Goal: Information Seeking & Learning: Learn about a topic

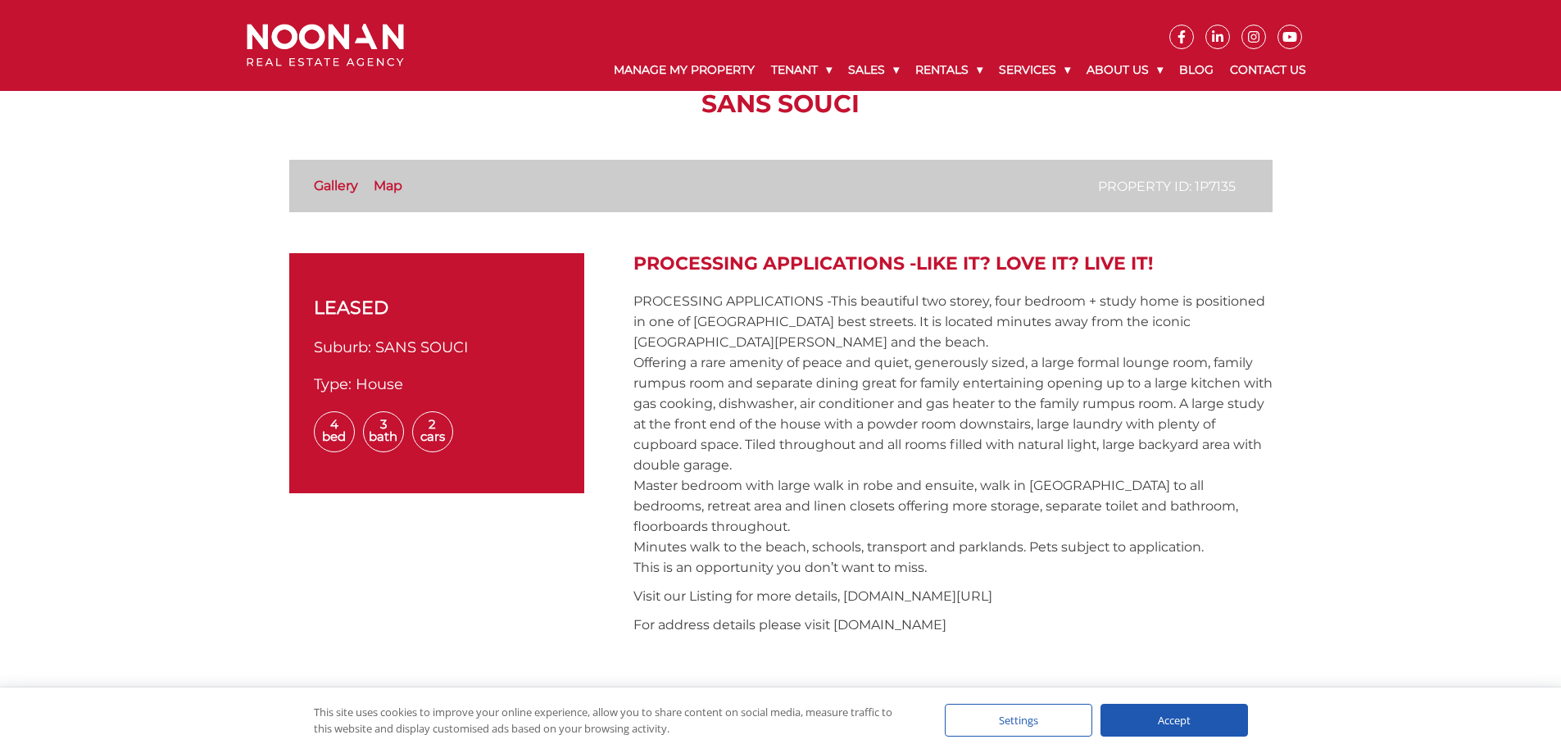
scroll to position [410, 0]
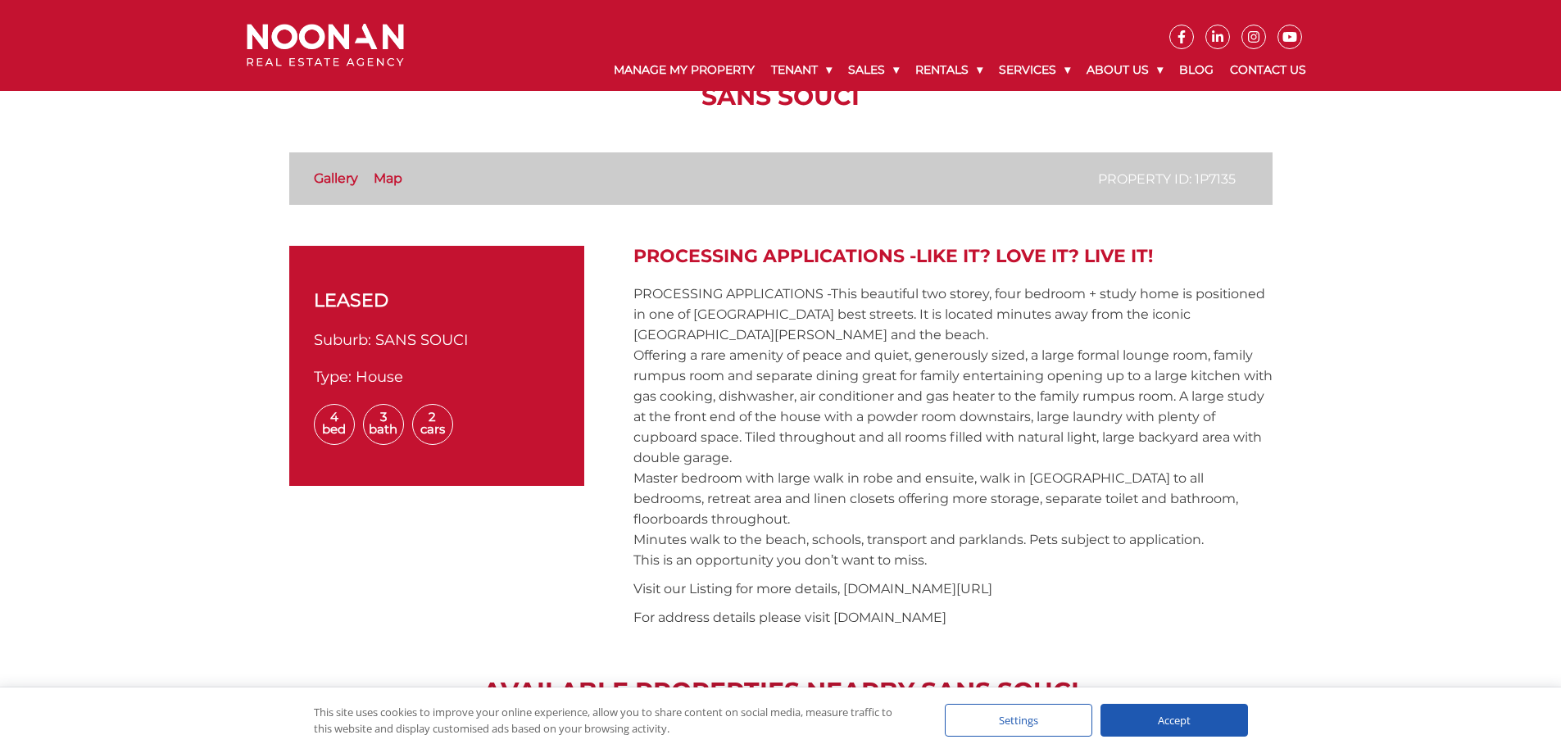
drag, startPoint x: 833, startPoint y: 299, endPoint x: 955, endPoint y: 538, distance: 268.3
click at [955, 538] on p "PROCESSING APPLICATIONS -This beautiful two storey, four bedroom + study home i…" at bounding box center [952, 427] width 639 height 287
copy p "This beautiful two storey, four bedroom + study home is positioned in one of [G…"
click at [293, 535] on div "leased Suburb: SANS SOUCI Type: House 4 Bed 3 Bath 2 Cars" at bounding box center [436, 441] width 295 height 390
drag, startPoint x: 920, startPoint y: 263, endPoint x: 1163, endPoint y: 262, distance: 242.6
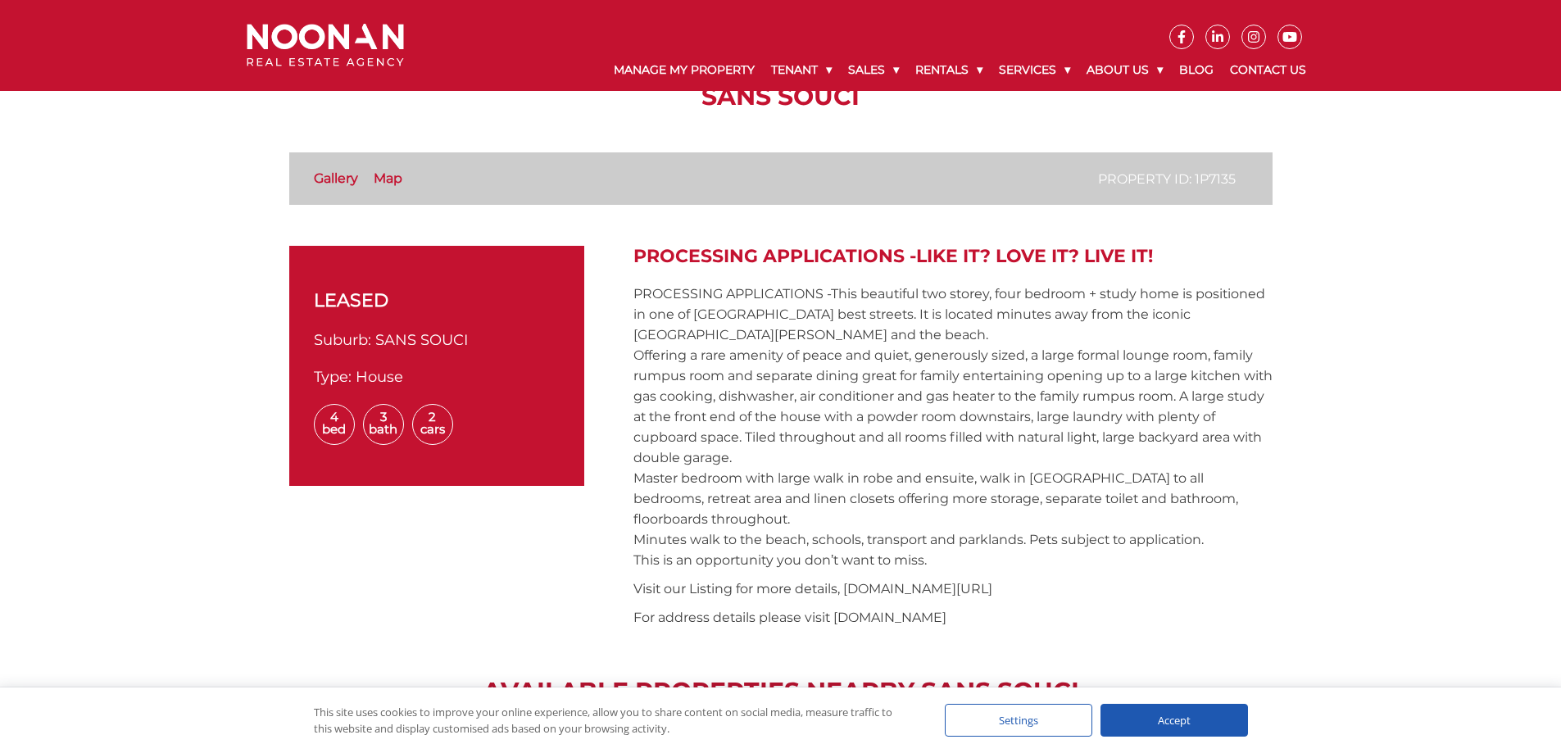
click at [1163, 262] on h2 "PROCESSING APPLICATIONS -Like it? Love it? Live it!" at bounding box center [952, 256] width 639 height 21
copy h2 "Like it? Love it? Live it!"
drag, startPoint x: 835, startPoint y: 300, endPoint x: 1132, endPoint y: 537, distance: 379.6
click at [1132, 537] on p "PROCESSING APPLICATIONS -This beautiful two storey, four bedroom + study home i…" at bounding box center [952, 427] width 639 height 287
copy p "This beautiful two storey, four bedroom + study home is positioned in one of [G…"
